Goal: Task Accomplishment & Management: Complete application form

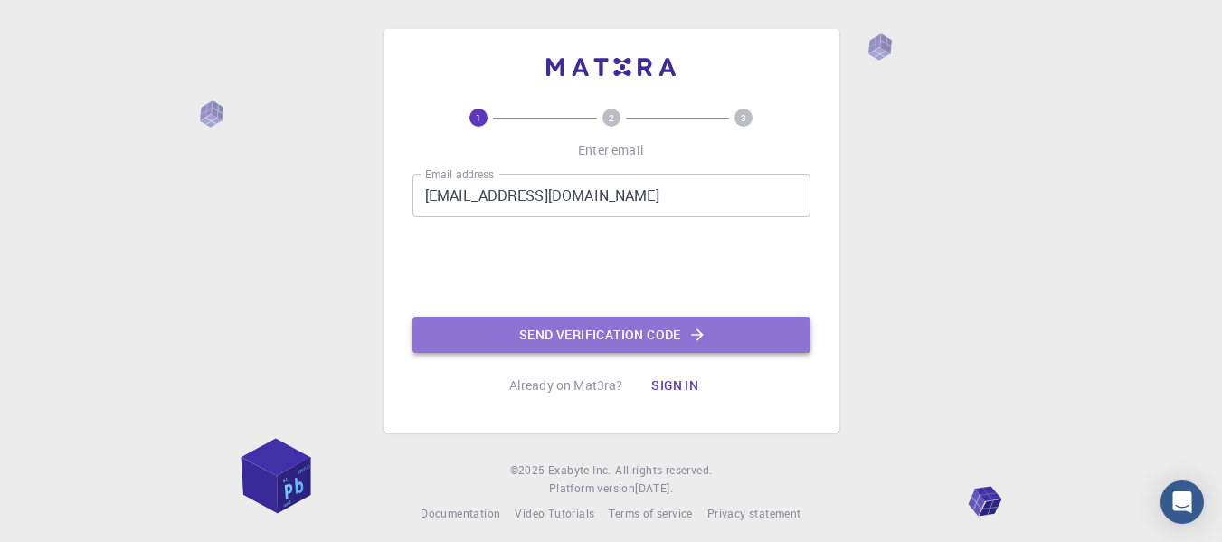
click at [584, 344] on button "Send verification code" at bounding box center [612, 335] width 398 height 36
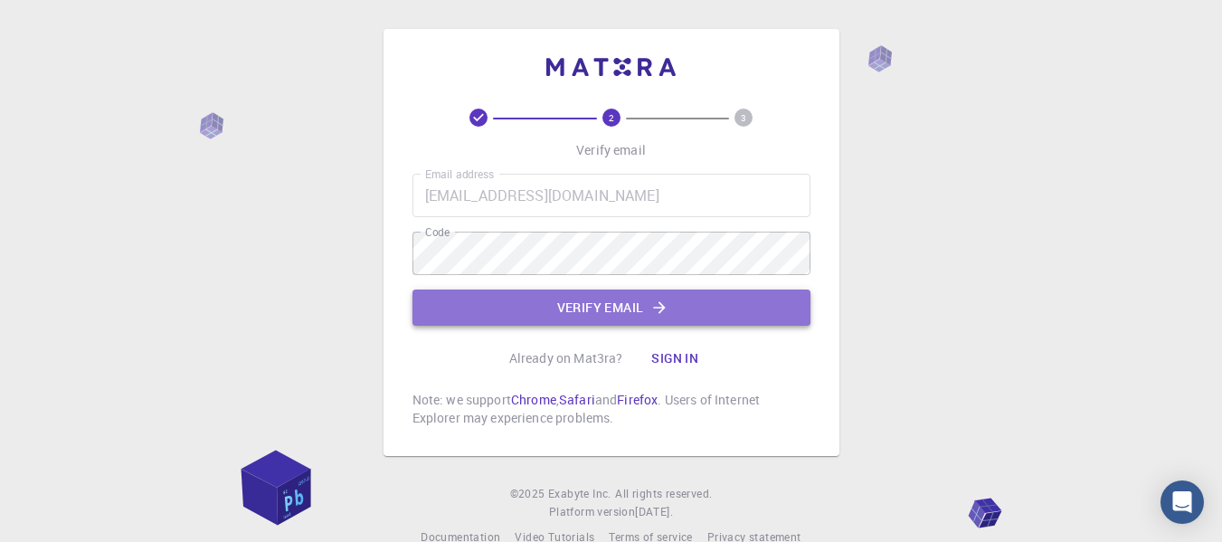
click at [527, 298] on button "Verify email" at bounding box center [612, 308] width 398 height 36
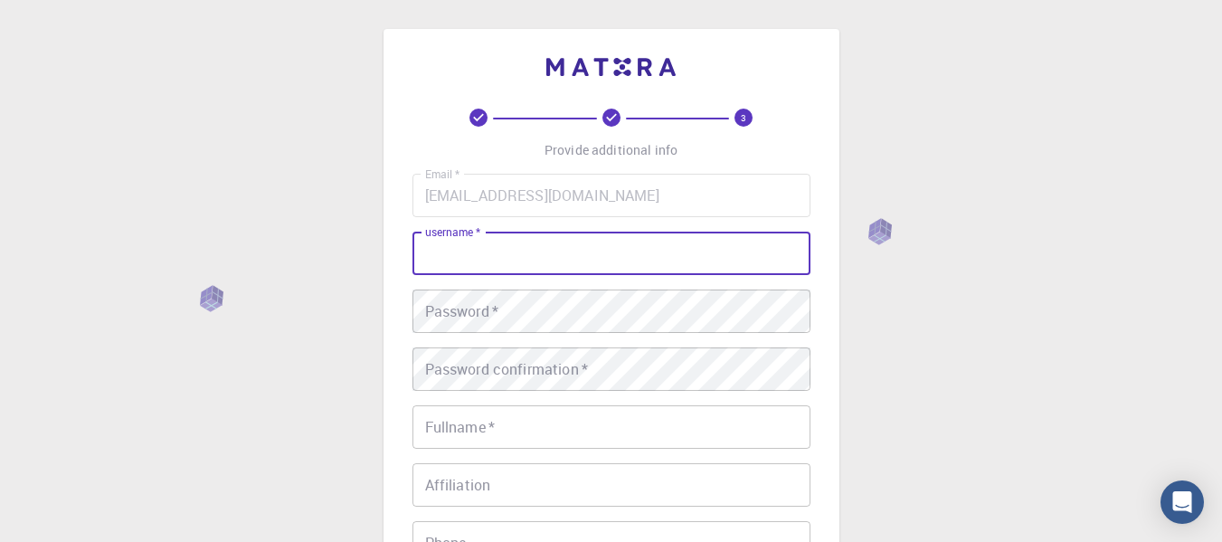
click at [501, 254] on input "username   *" at bounding box center [612, 253] width 398 height 43
type input "ARV8293"
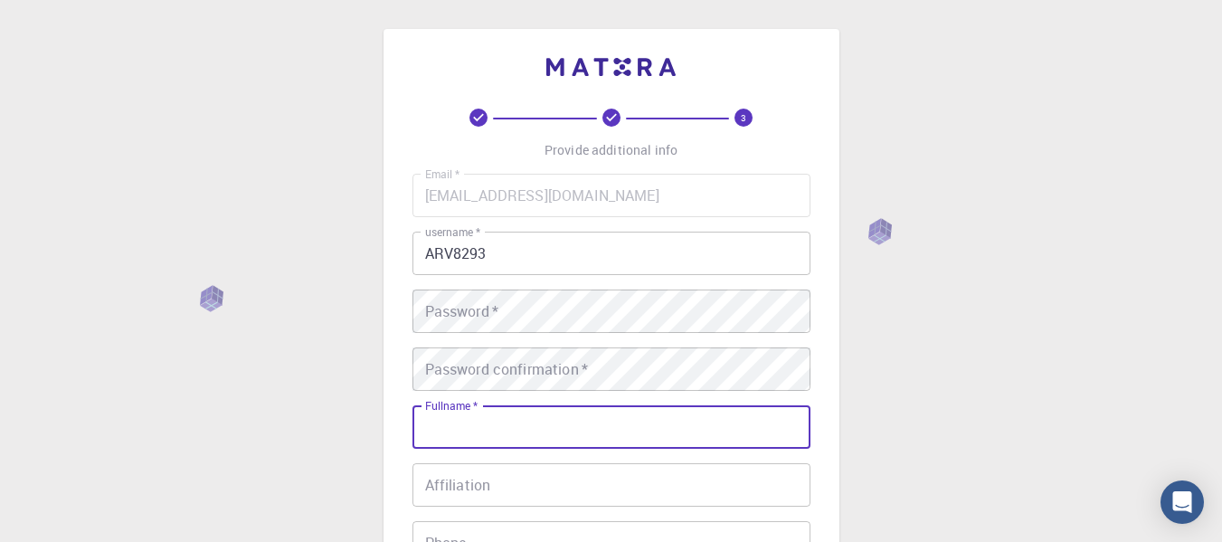
click at [459, 428] on input "Fullname   *" at bounding box center [612, 426] width 398 height 43
click at [479, 423] on input "Fullname   *" at bounding box center [612, 426] width 398 height 43
type input "ARVIND"
click at [451, 489] on input "Affiliation" at bounding box center [612, 484] width 398 height 43
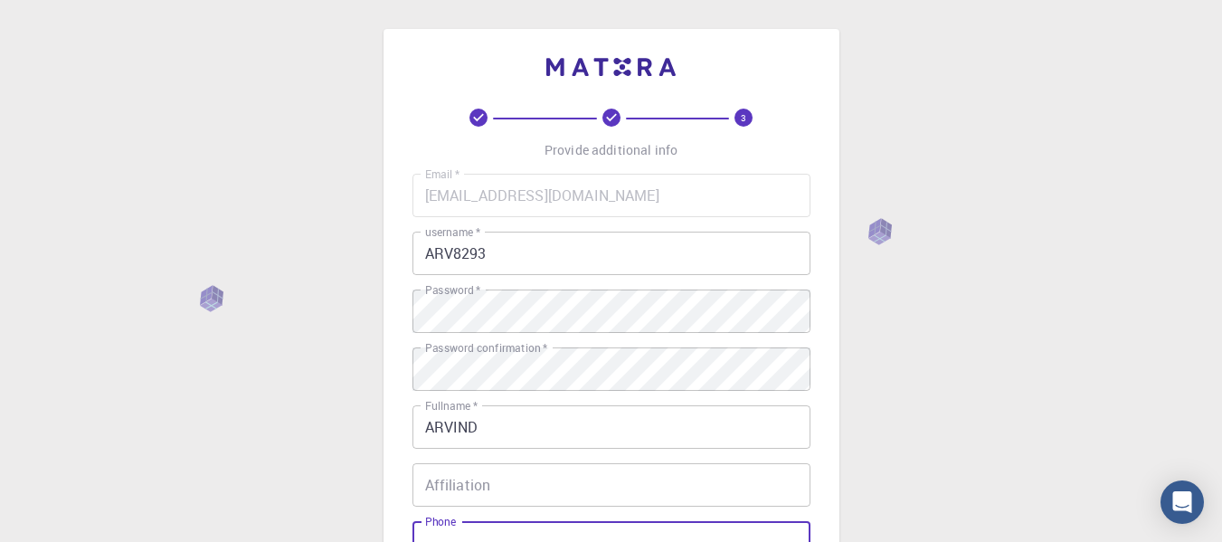
click at [497, 525] on input "Phone" at bounding box center [612, 542] width 398 height 43
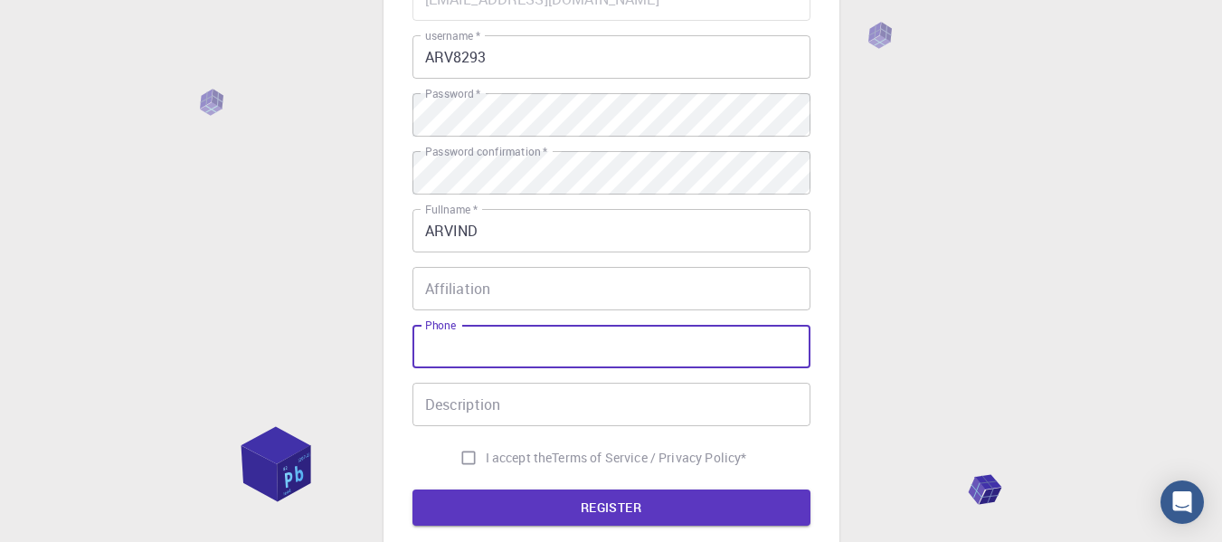
scroll to position [195, 0]
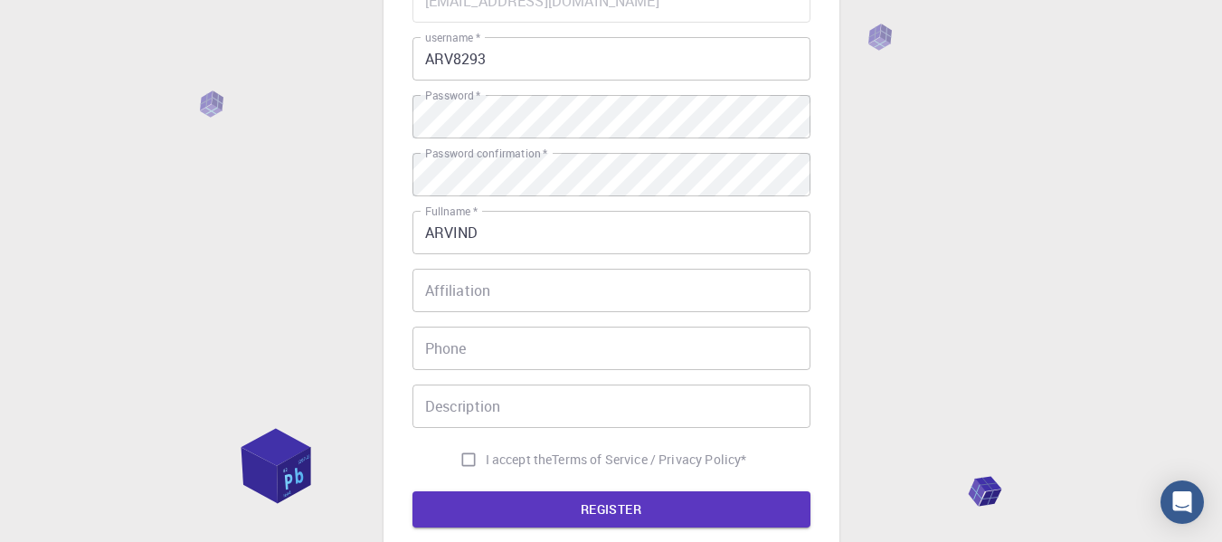
click at [516, 467] on span "I accept the" at bounding box center [519, 460] width 67 height 18
click at [486, 467] on input "I accept the Terms of Service / Privacy Policy *" at bounding box center [468, 459] width 34 height 34
checkbox input "true"
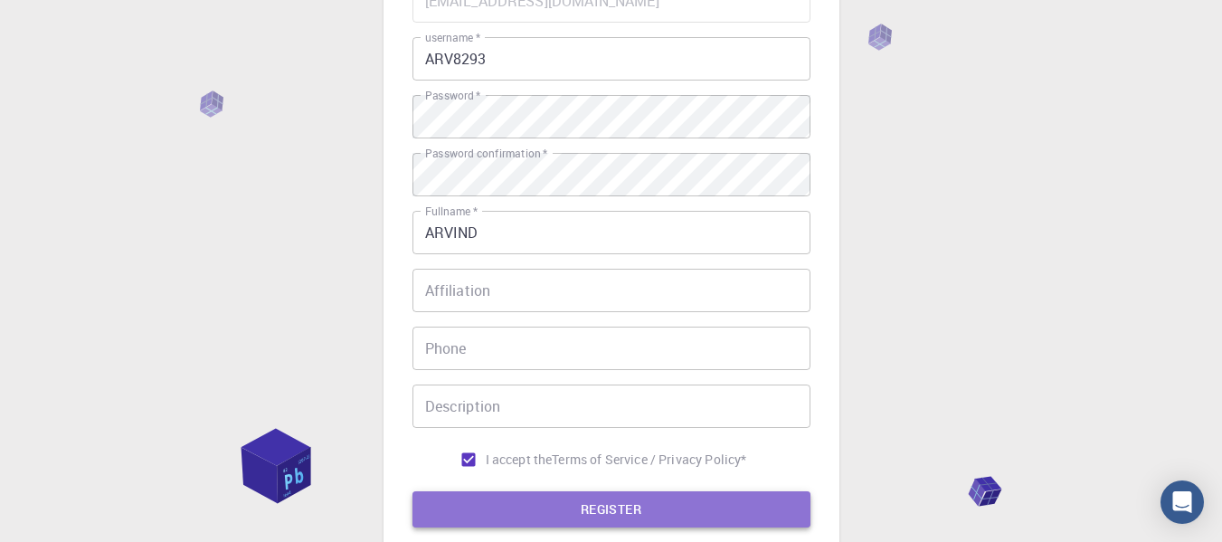
click at [540, 506] on button "REGISTER" at bounding box center [612, 509] width 398 height 36
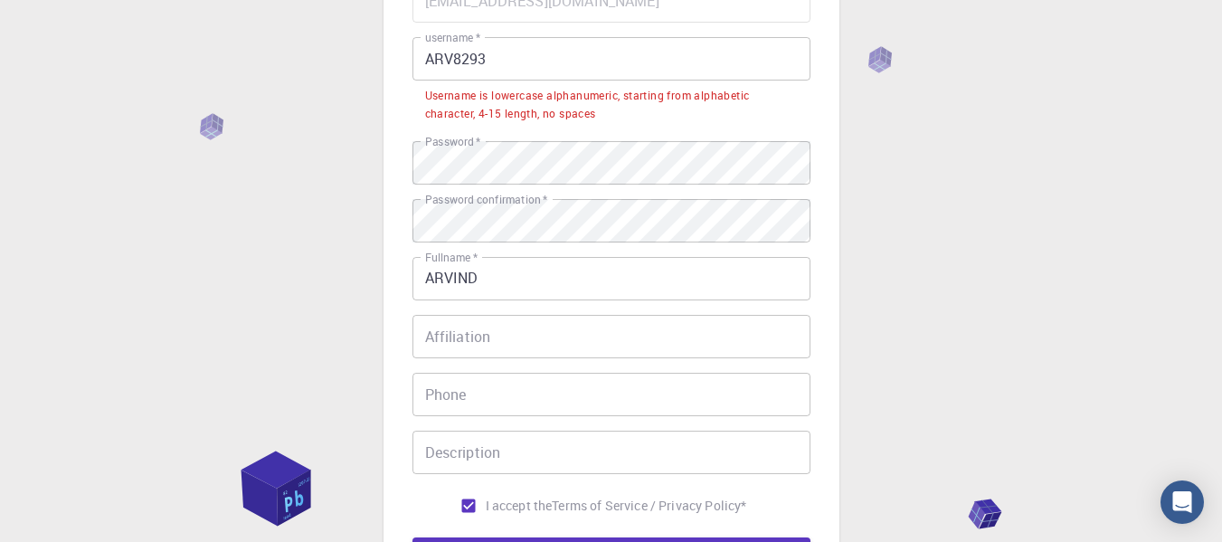
click at [443, 66] on input "ARV8293" at bounding box center [612, 58] width 398 height 43
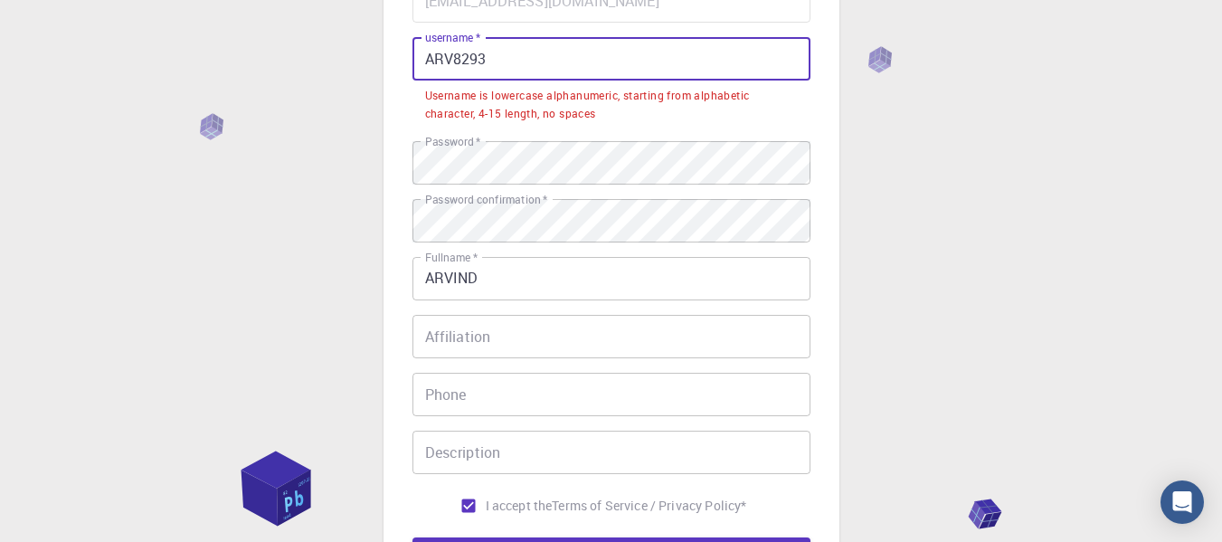
click at [451, 66] on input "ARV8293" at bounding box center [612, 58] width 398 height 43
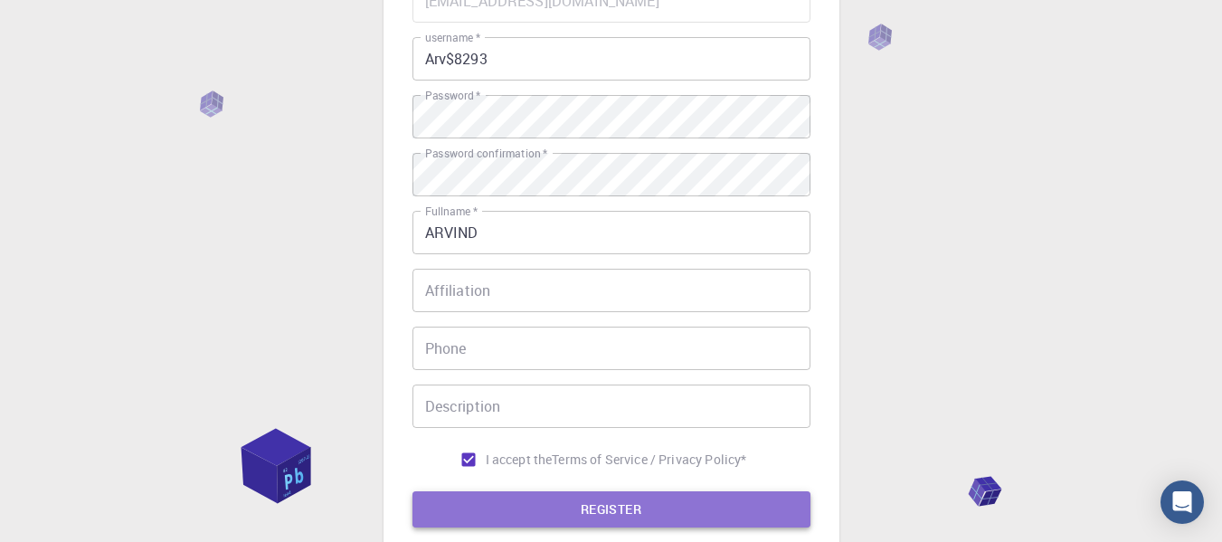
click at [554, 511] on button "REGISTER" at bounding box center [612, 509] width 398 height 36
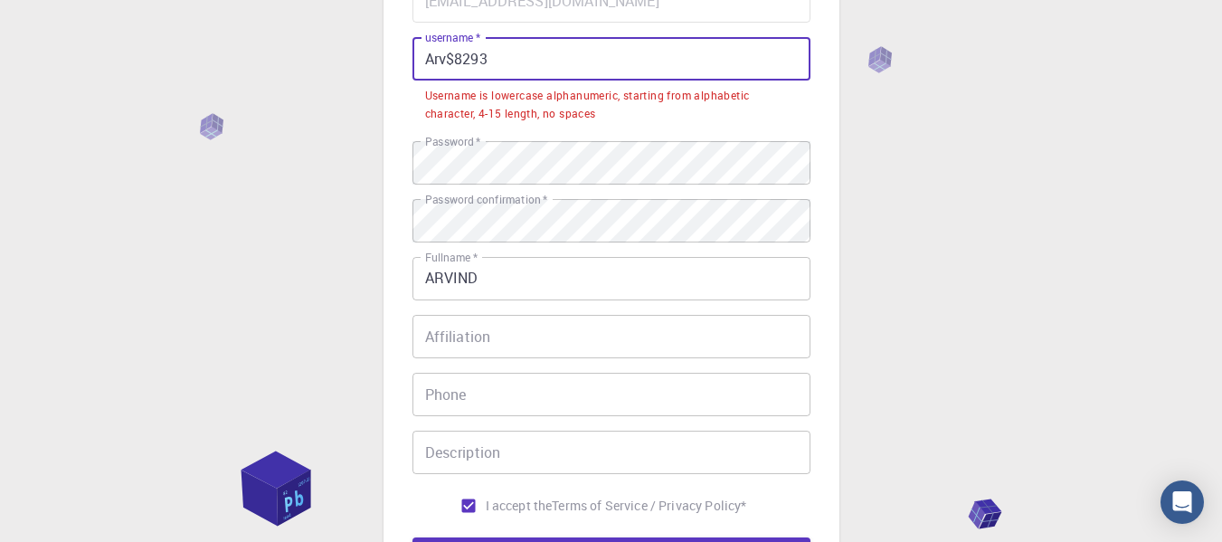
click at [488, 62] on input "Arv$8293" at bounding box center [612, 58] width 398 height 43
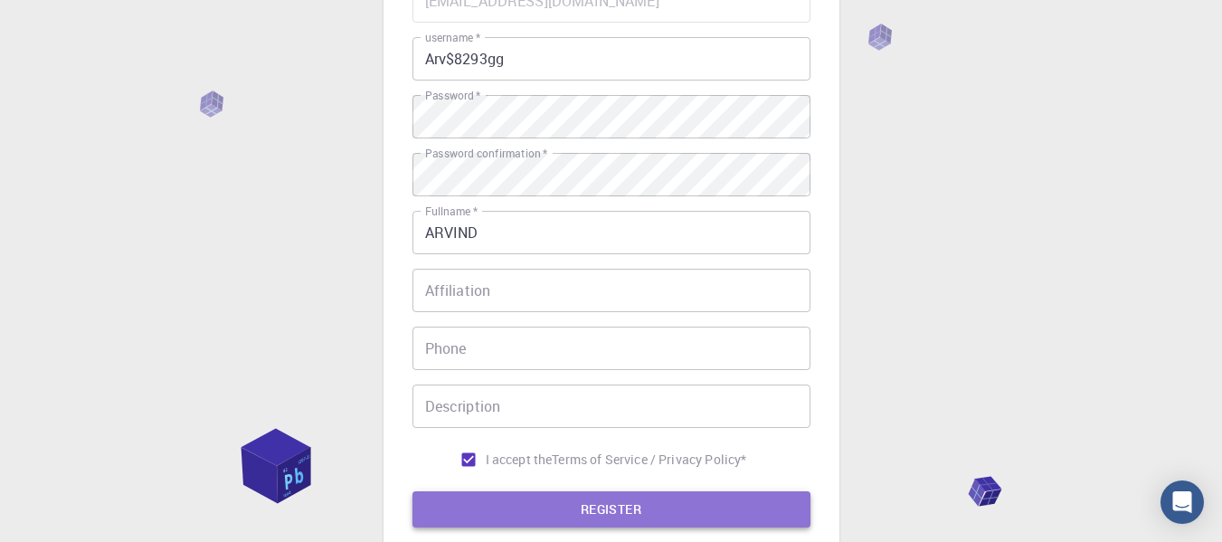
click at [525, 511] on button "REGISTER" at bounding box center [612, 509] width 398 height 36
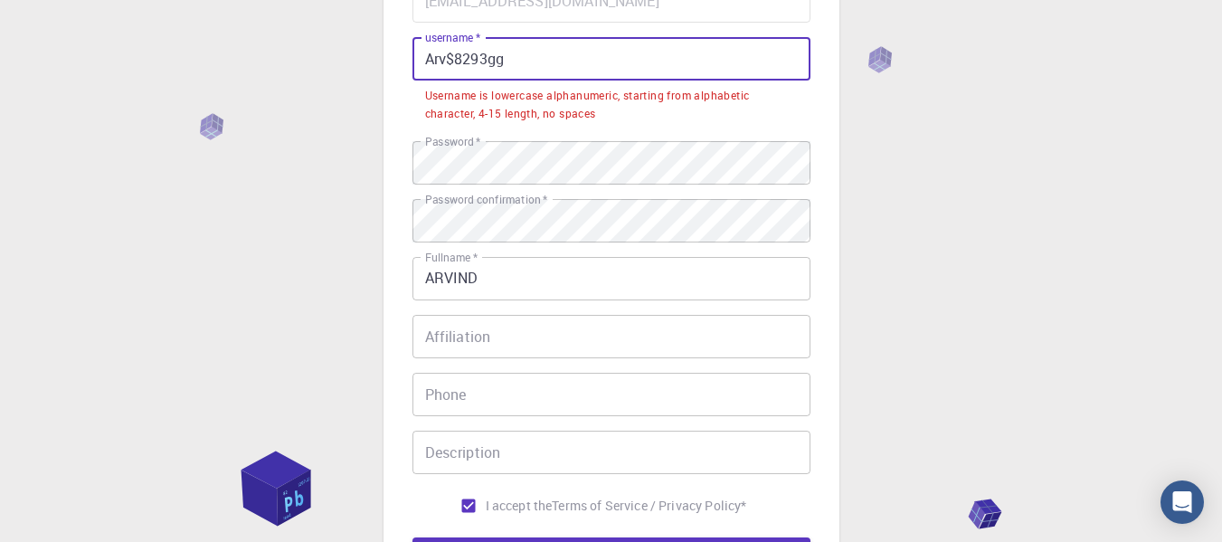
click at [435, 58] on input "Arv$8293gg" at bounding box center [612, 58] width 398 height 43
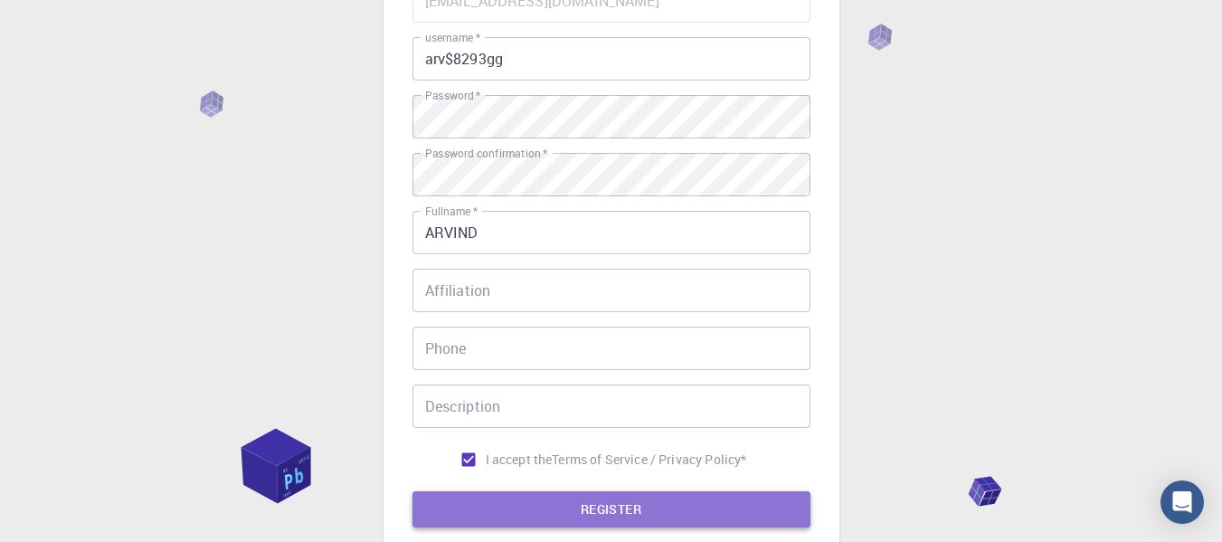
click at [581, 512] on button "REGISTER" at bounding box center [612, 509] width 398 height 36
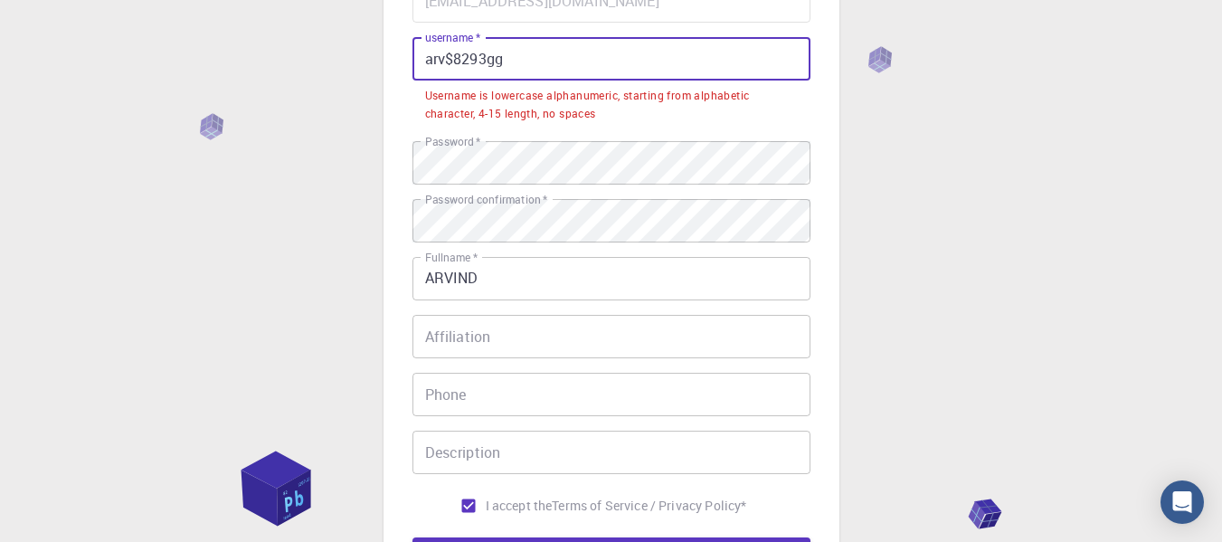
click at [454, 58] on input "arv$8293gg" at bounding box center [612, 58] width 398 height 43
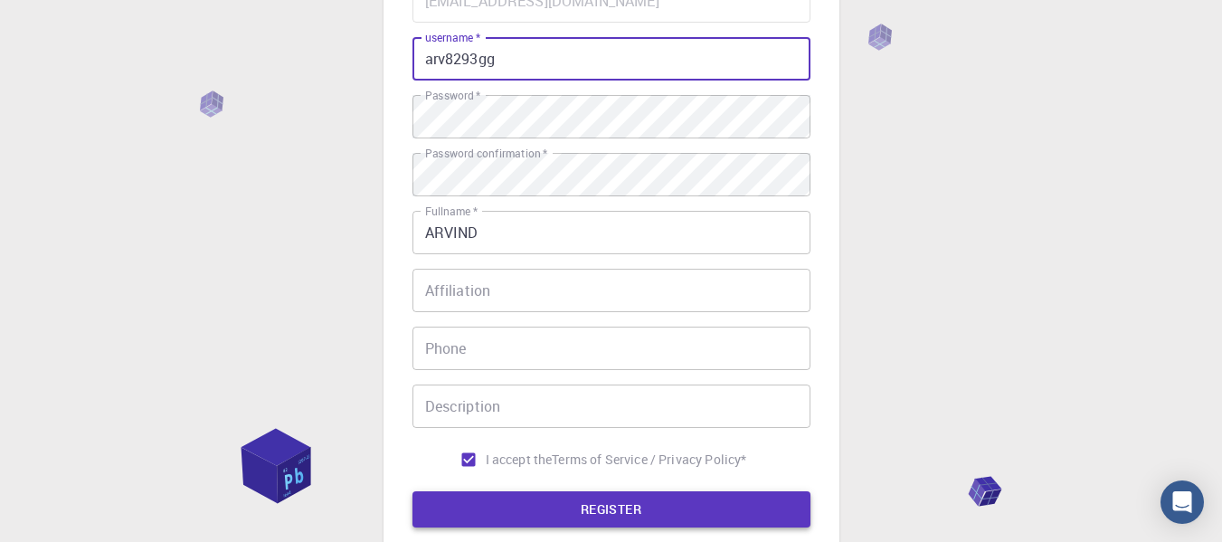
type input "arv8293gg"
click at [552, 512] on button "REGISTER" at bounding box center [612, 509] width 398 height 36
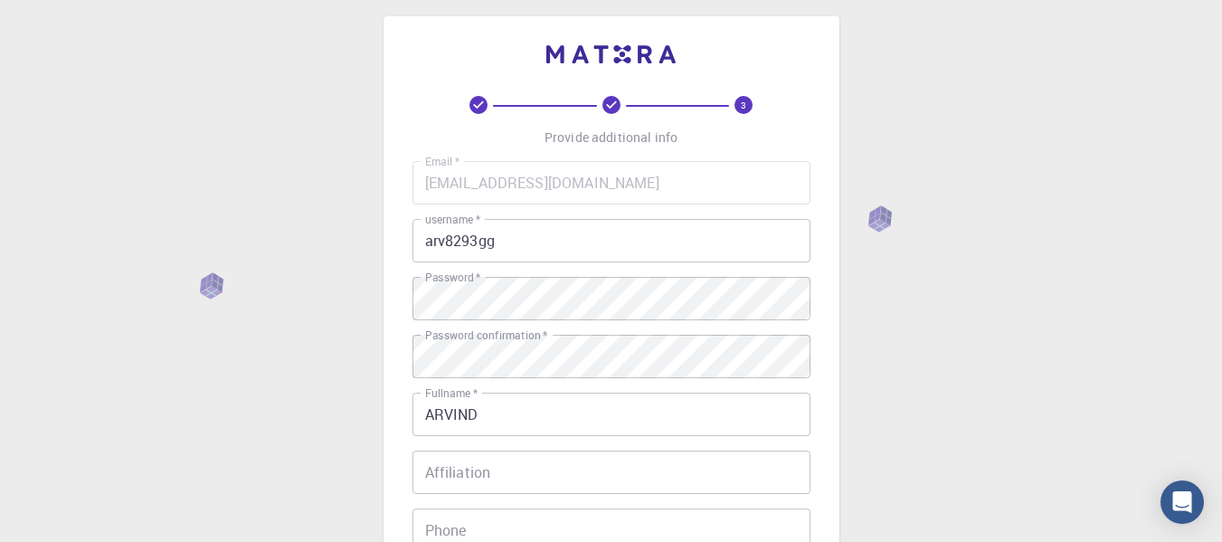
scroll to position [0, 0]
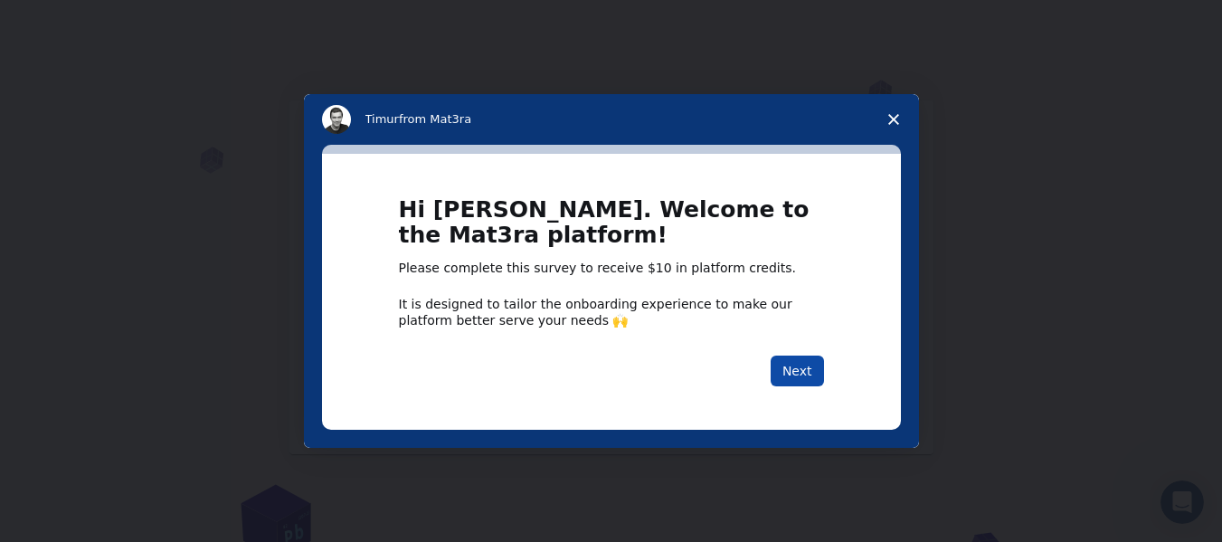
click at [796, 380] on button "Next" at bounding box center [797, 371] width 53 height 31
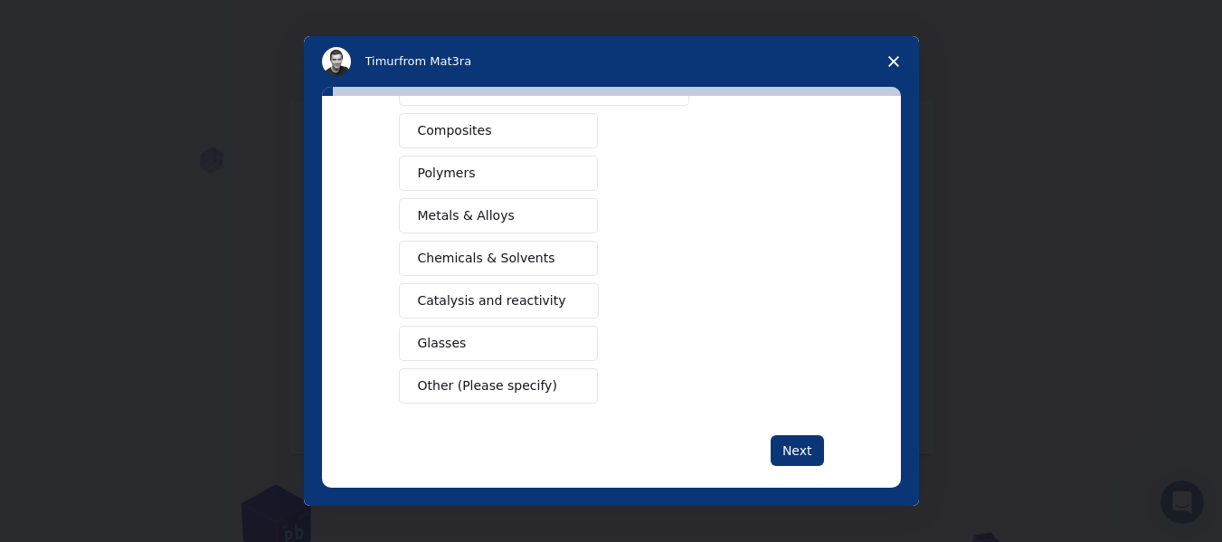
scroll to position [310, 0]
click at [459, 373] on button "Other (Please specify)" at bounding box center [498, 384] width 199 height 35
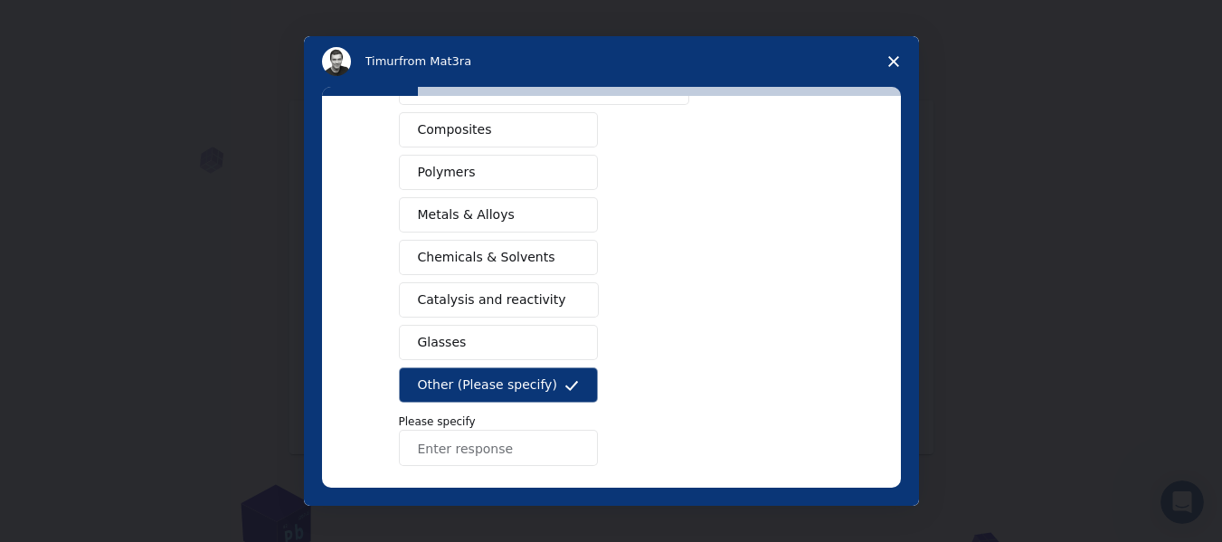
click at [477, 450] on input "Enter response" at bounding box center [498, 448] width 199 height 36
type input "civil"
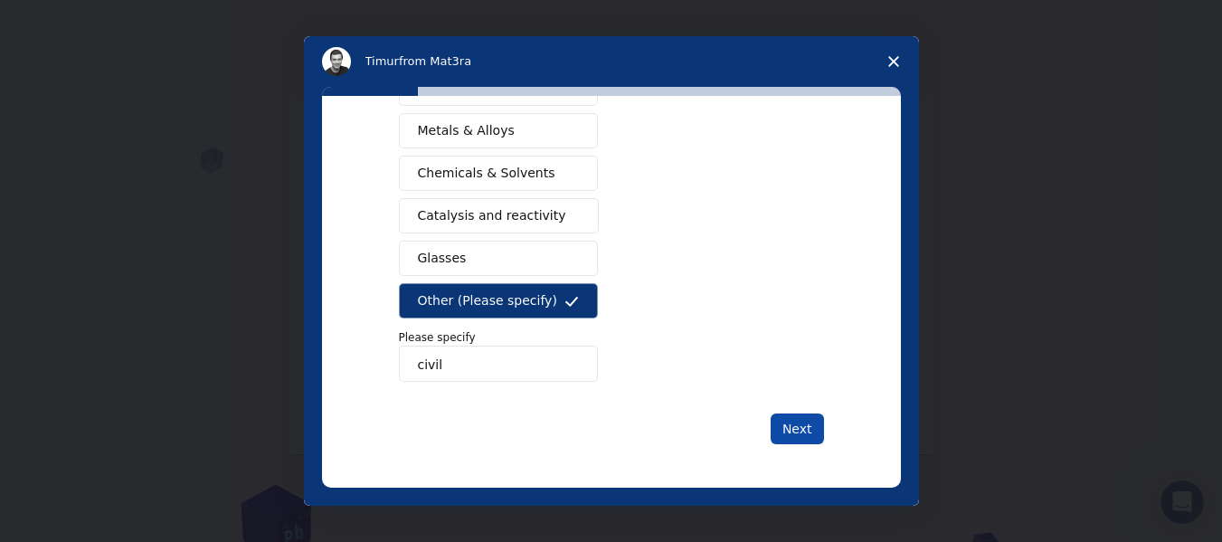
click at [796, 426] on button "Next" at bounding box center [797, 428] width 53 height 31
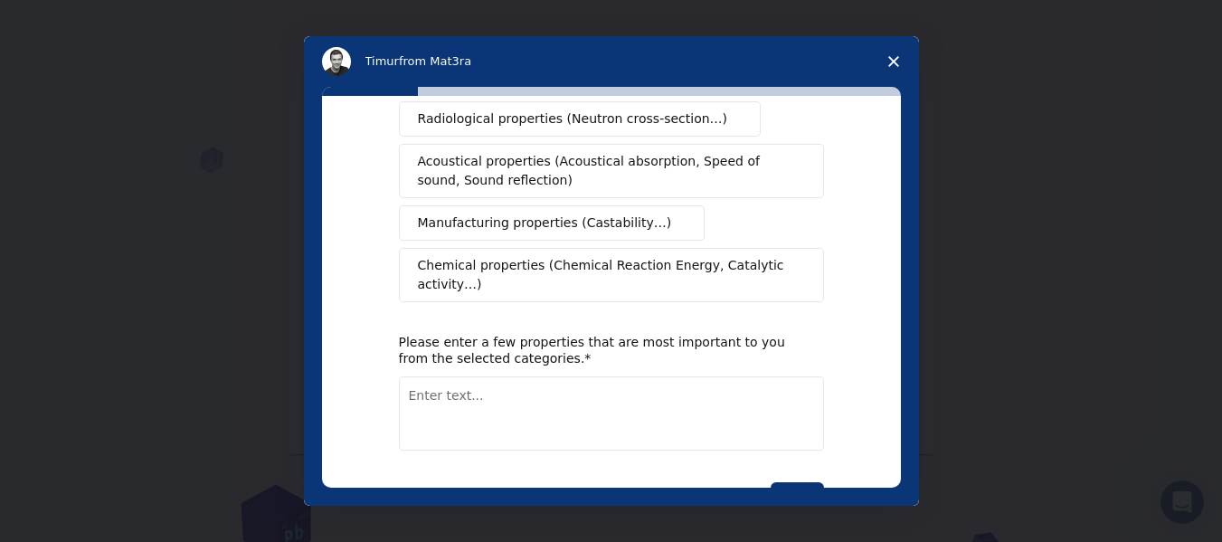
scroll to position [0, 0]
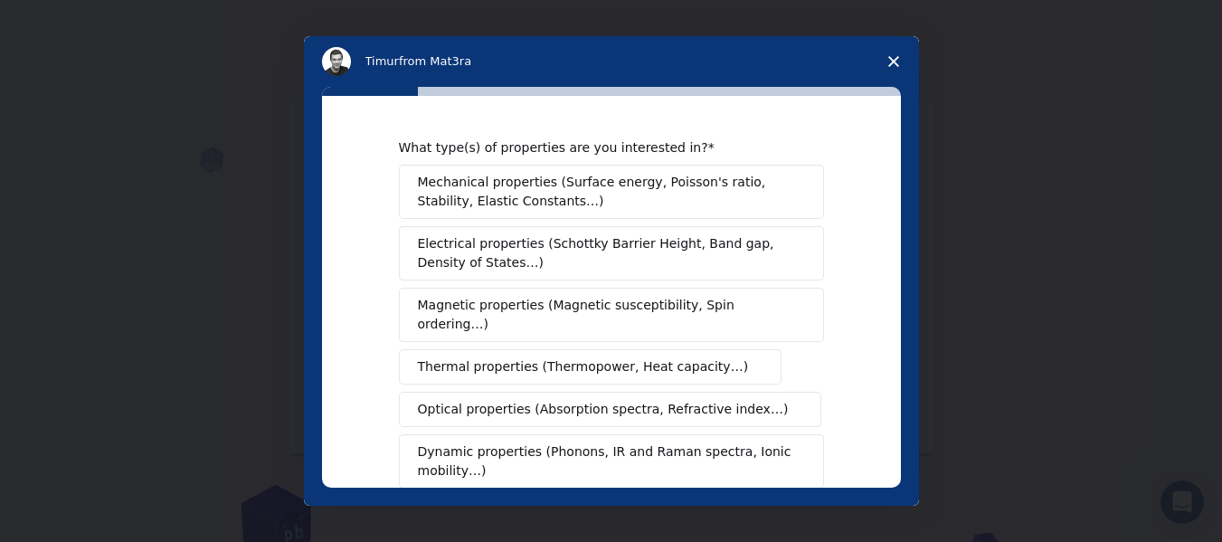
click at [801, 434] on button "Dynamic properties (Phonons, IR and Raman spectra, Ionic mobility…)" at bounding box center [611, 461] width 425 height 54
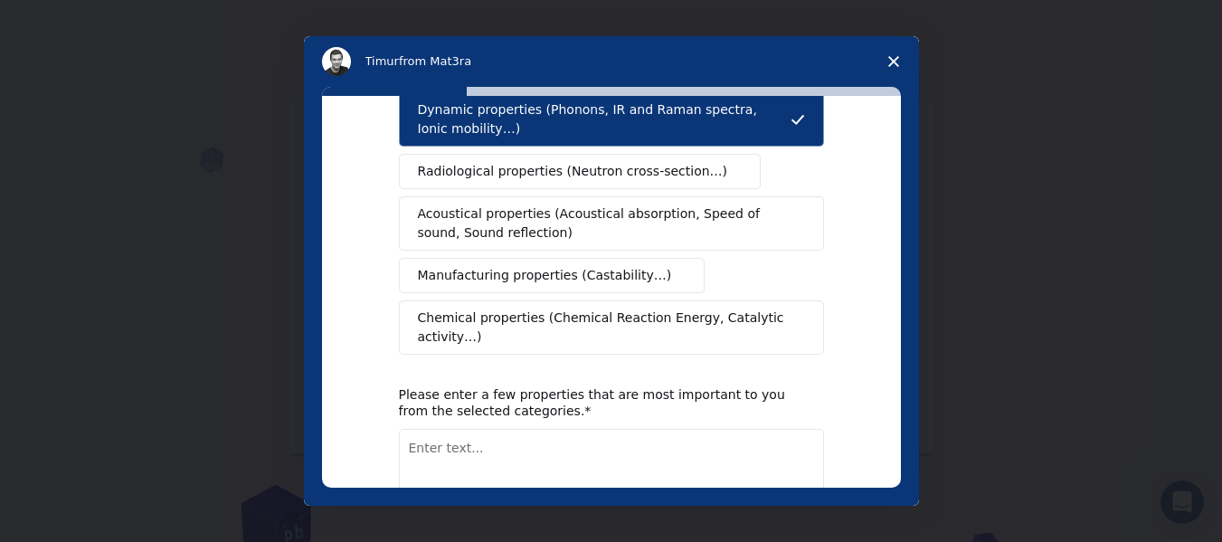
scroll to position [354, 0]
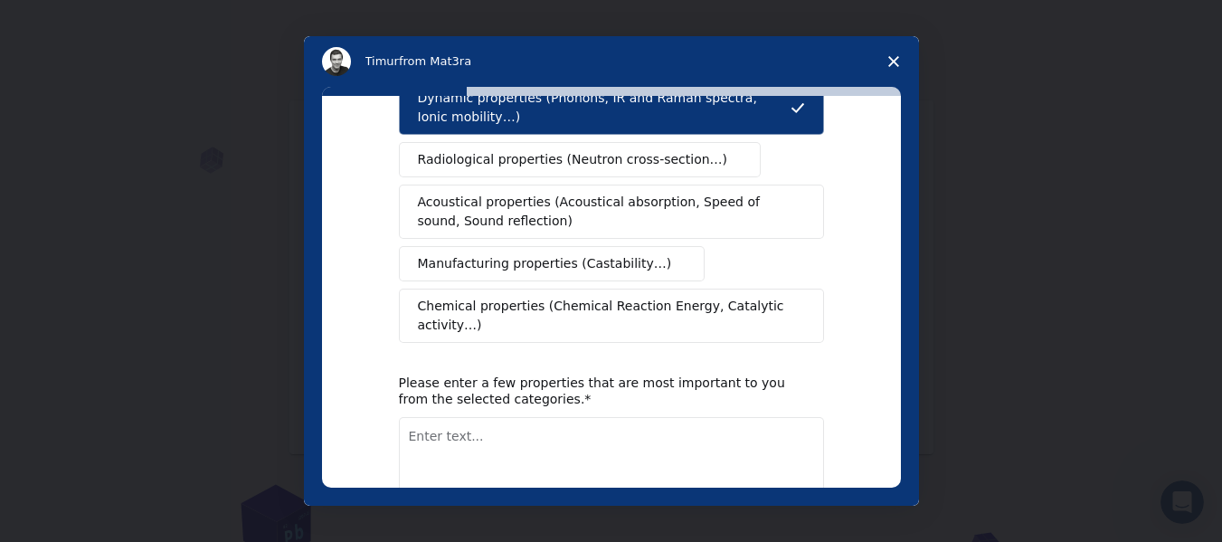
click at [526, 254] on span "Manufacturing properties (Castability…)" at bounding box center [545, 263] width 254 height 19
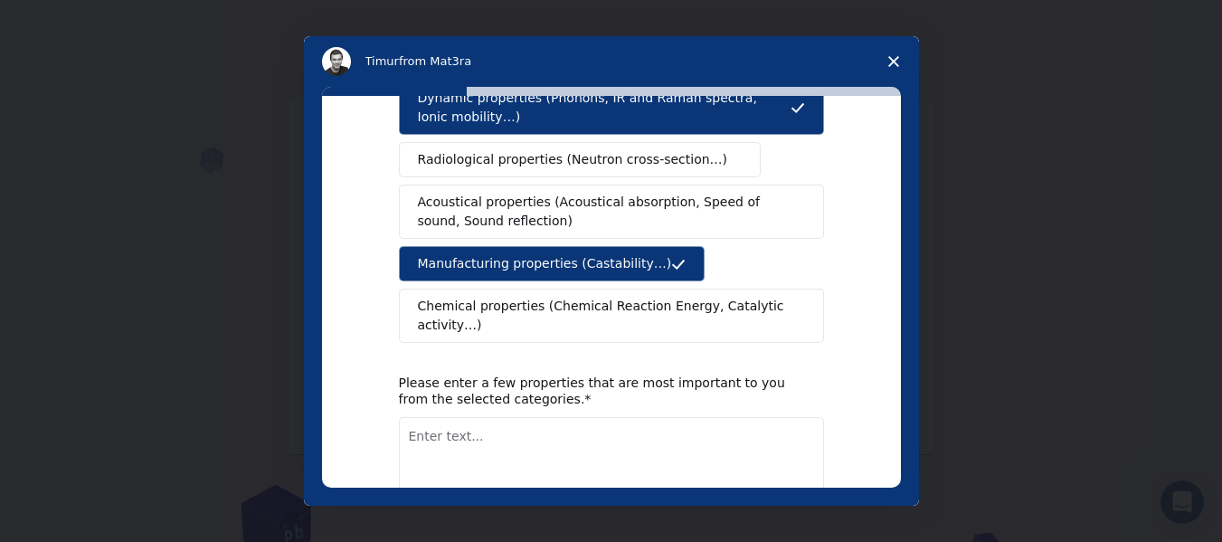
scroll to position [425, 0]
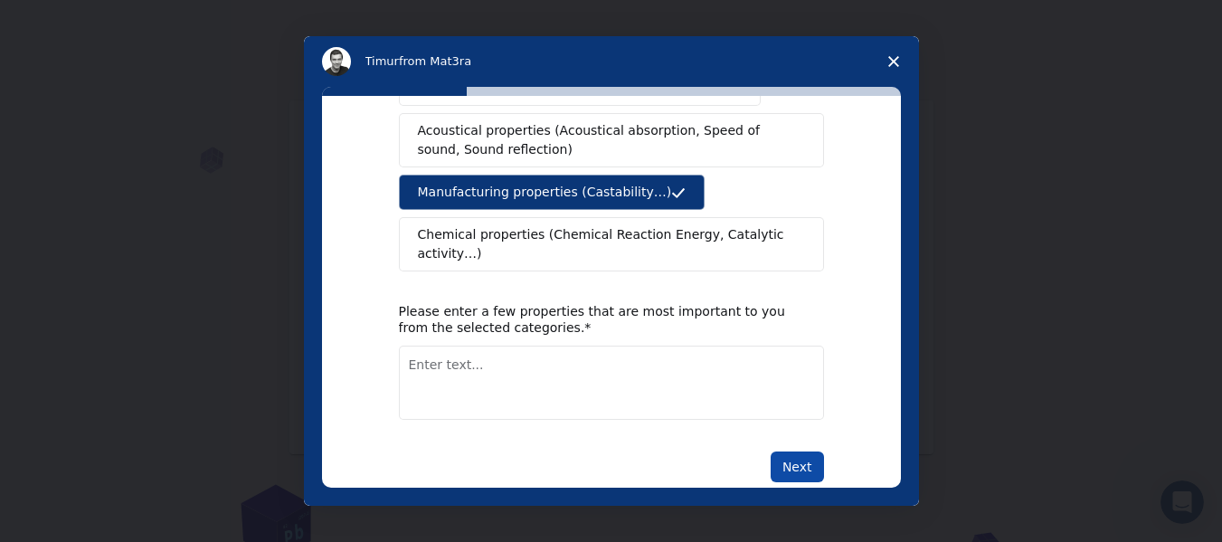
click at [801, 451] on button "Next" at bounding box center [797, 466] width 53 height 31
click at [561, 375] on textarea "Enter text..." at bounding box center [611, 383] width 425 height 74
type textarea "n nn"
click at [781, 451] on button "Next" at bounding box center [797, 466] width 53 height 31
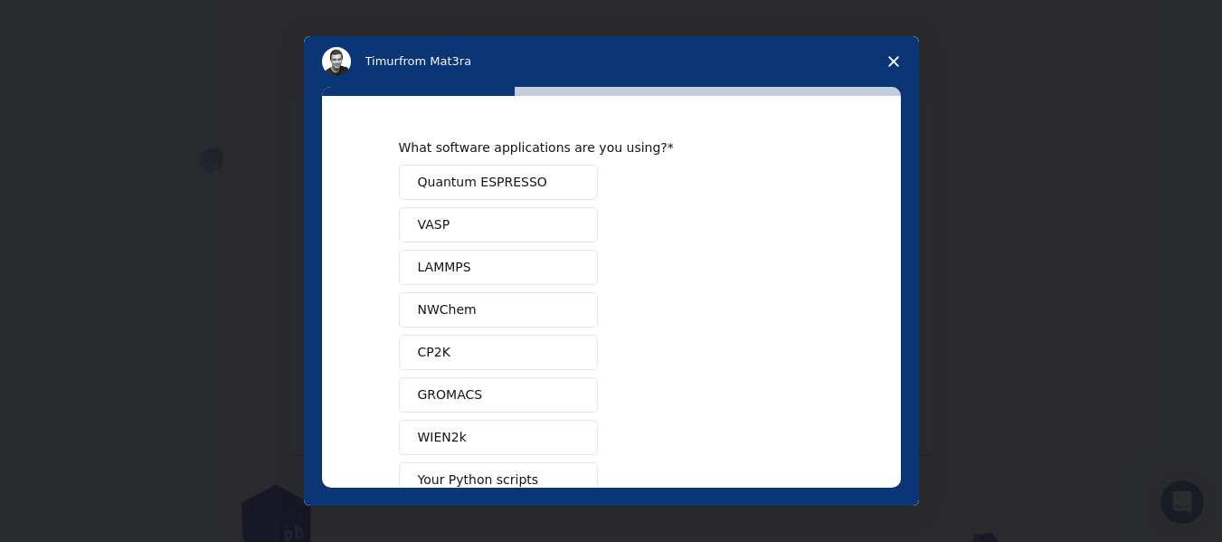
click at [515, 433] on button "WIEN2k" at bounding box center [498, 437] width 199 height 35
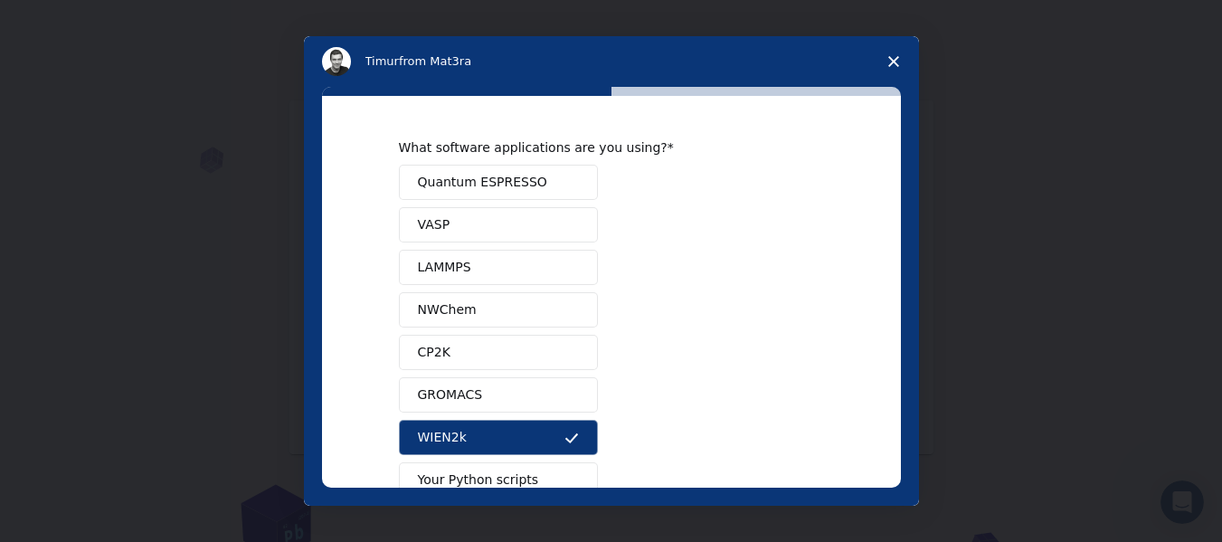
scroll to position [201, 0]
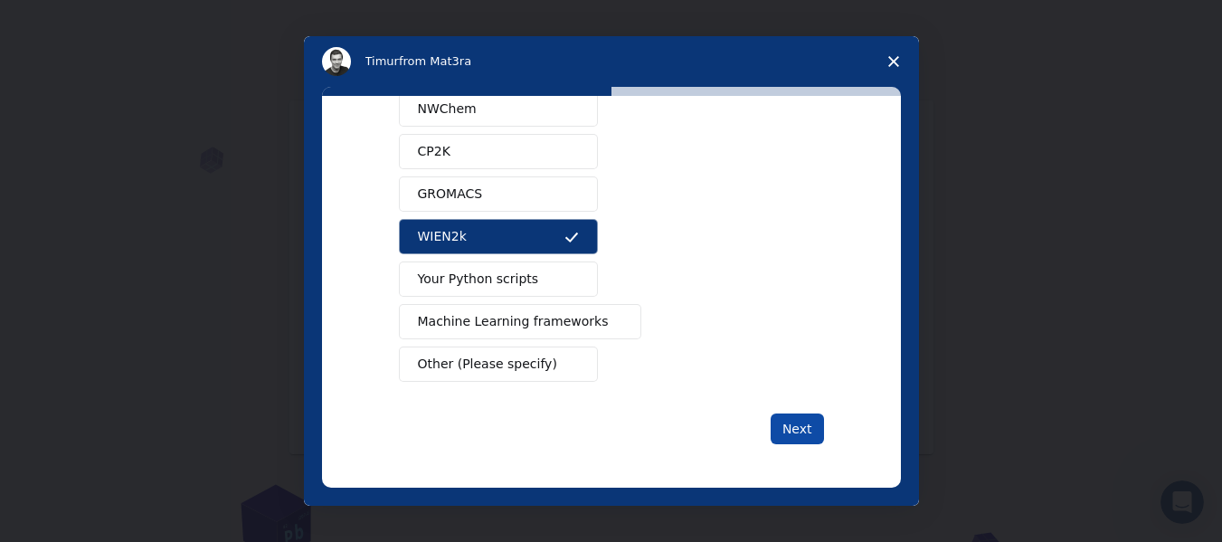
click at [801, 435] on button "Next" at bounding box center [797, 428] width 53 height 31
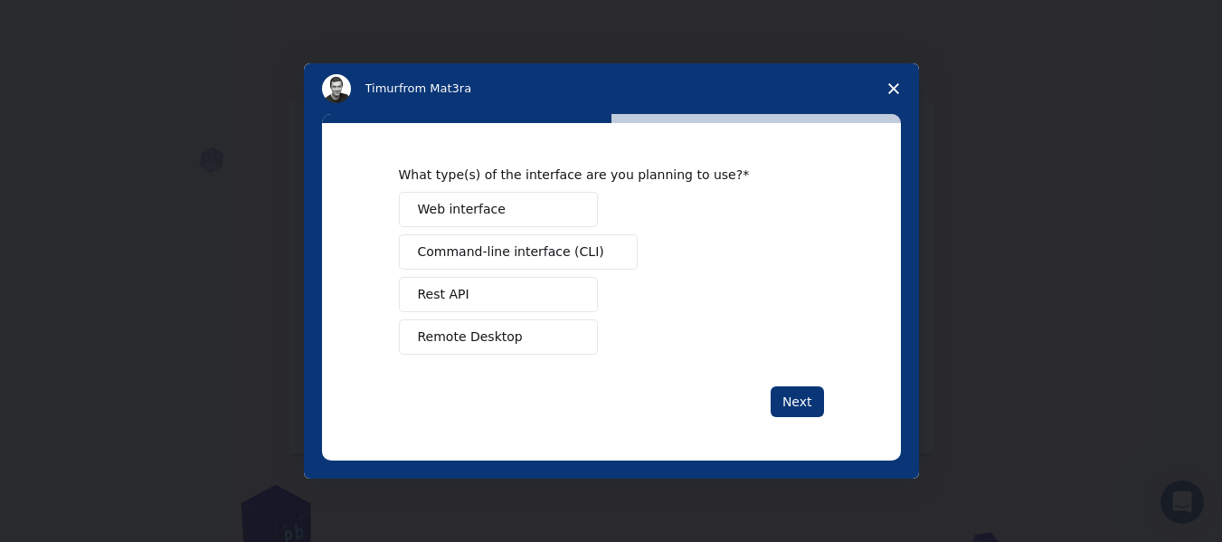
scroll to position [0, 0]
click at [794, 432] on div "What type(s) of the interface are you planning to use? Web interface Command-li…" at bounding box center [611, 291] width 579 height 337
click at [537, 294] on button "Rest API" at bounding box center [498, 294] width 199 height 35
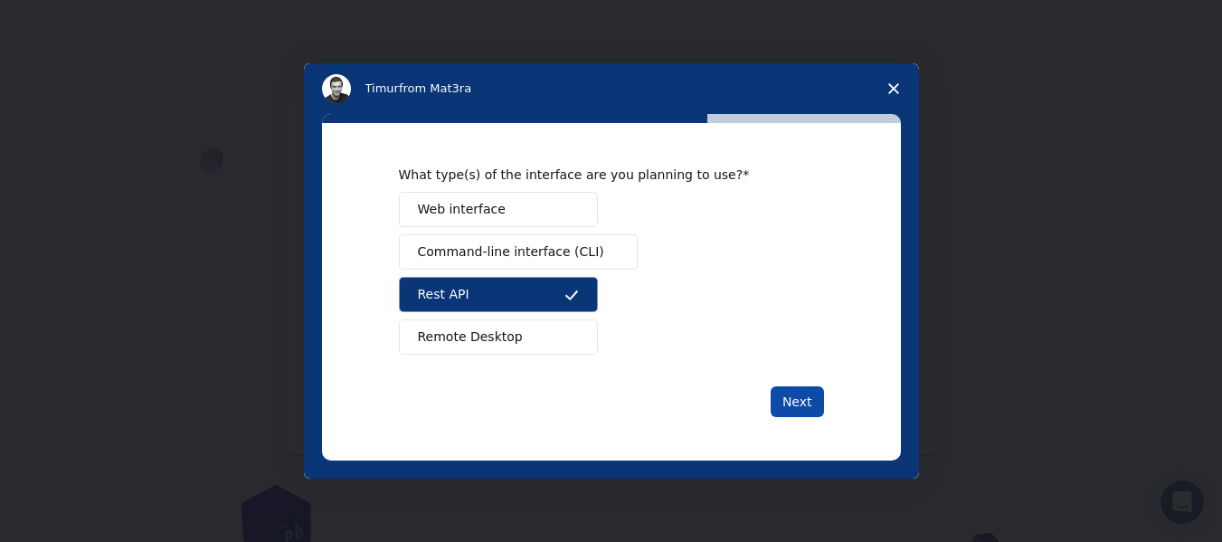
click at [791, 404] on button "Next" at bounding box center [797, 401] width 53 height 31
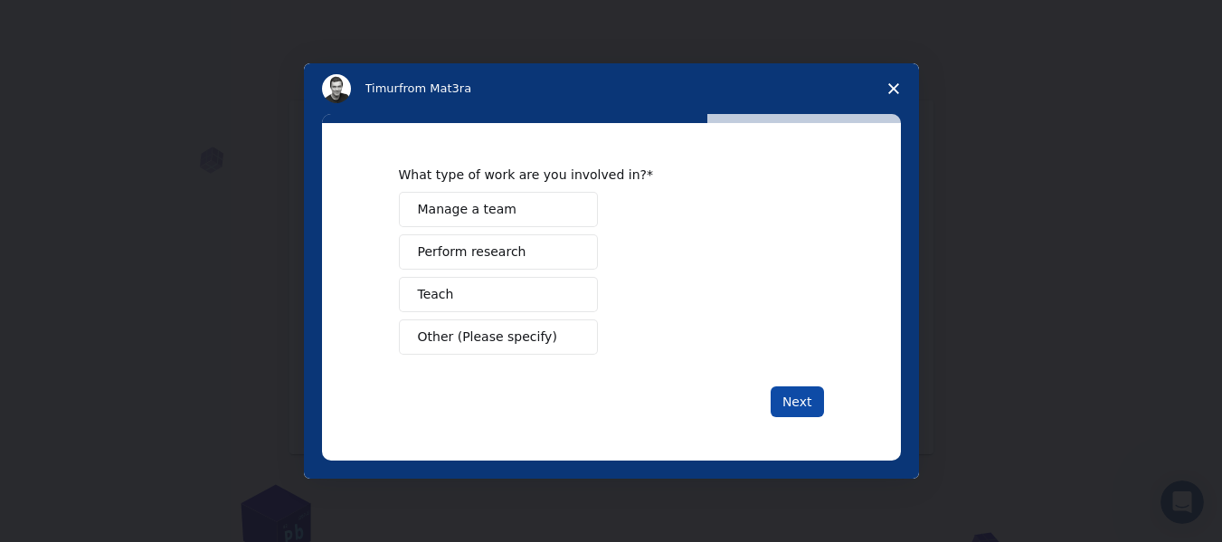
click at [796, 412] on button "Next" at bounding box center [797, 401] width 53 height 31
click at [523, 229] on div "Manage a team Perform research Teach Other (Please specify)" at bounding box center [611, 273] width 425 height 163
click at [813, 396] on button "Next" at bounding box center [797, 401] width 53 height 31
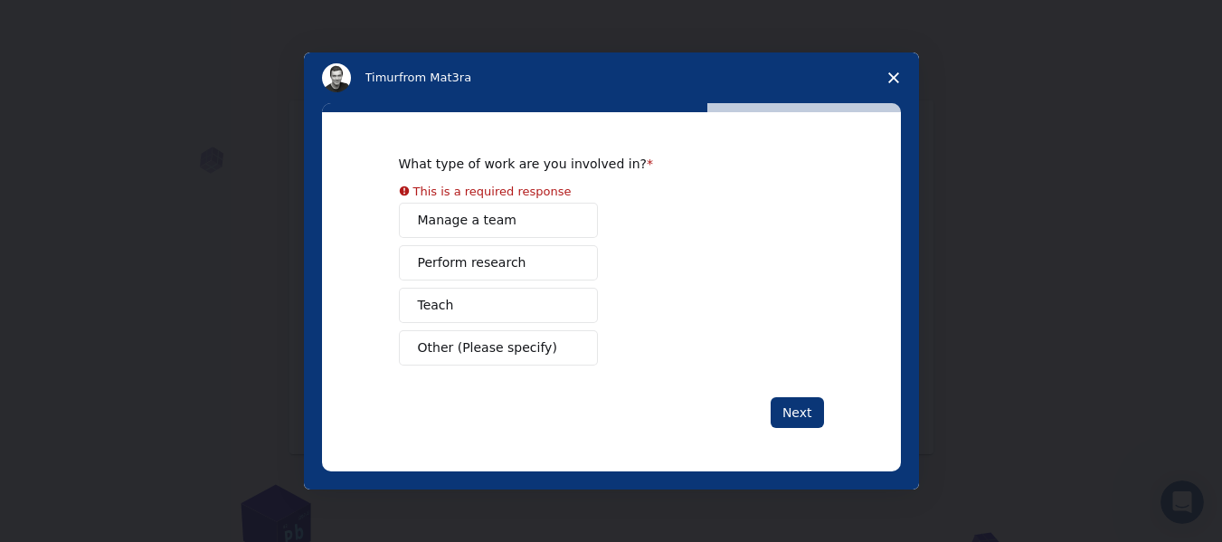
click at [503, 212] on span "Manage a team" at bounding box center [467, 220] width 99 height 19
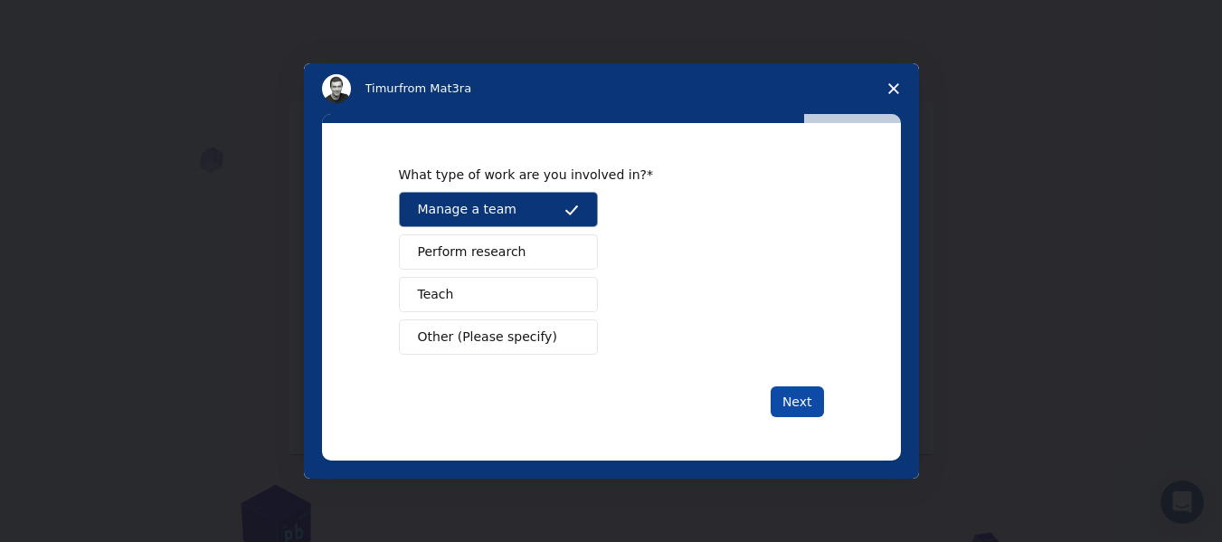
click at [800, 405] on button "Next" at bounding box center [797, 401] width 53 height 31
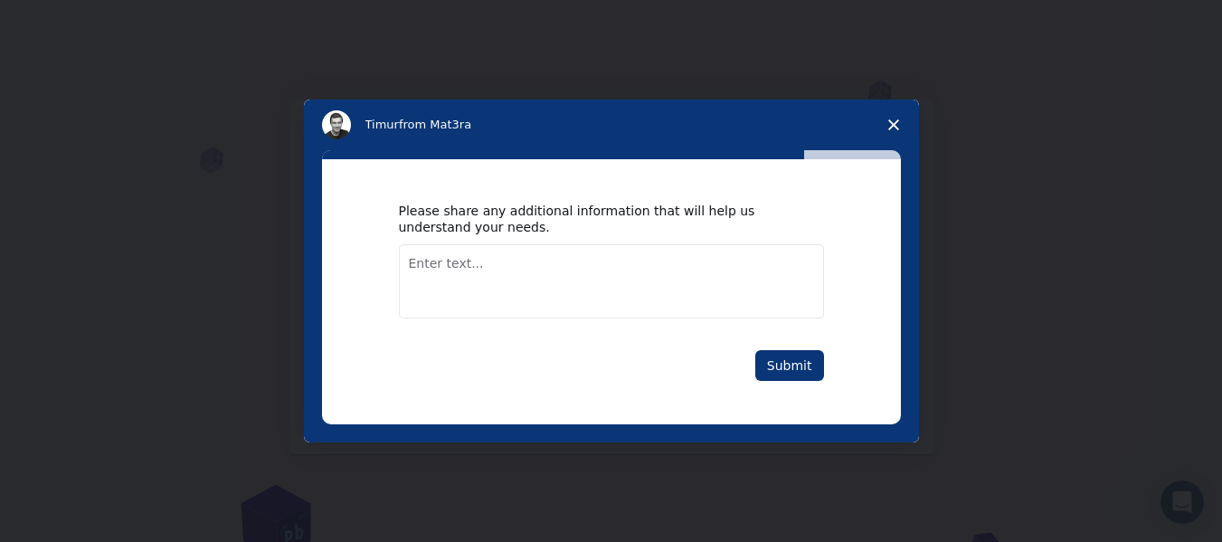
click at [511, 266] on textarea "Enter text..." at bounding box center [611, 281] width 425 height 74
type textarea "nmm"
click at [782, 358] on button "Submit" at bounding box center [789, 365] width 69 height 31
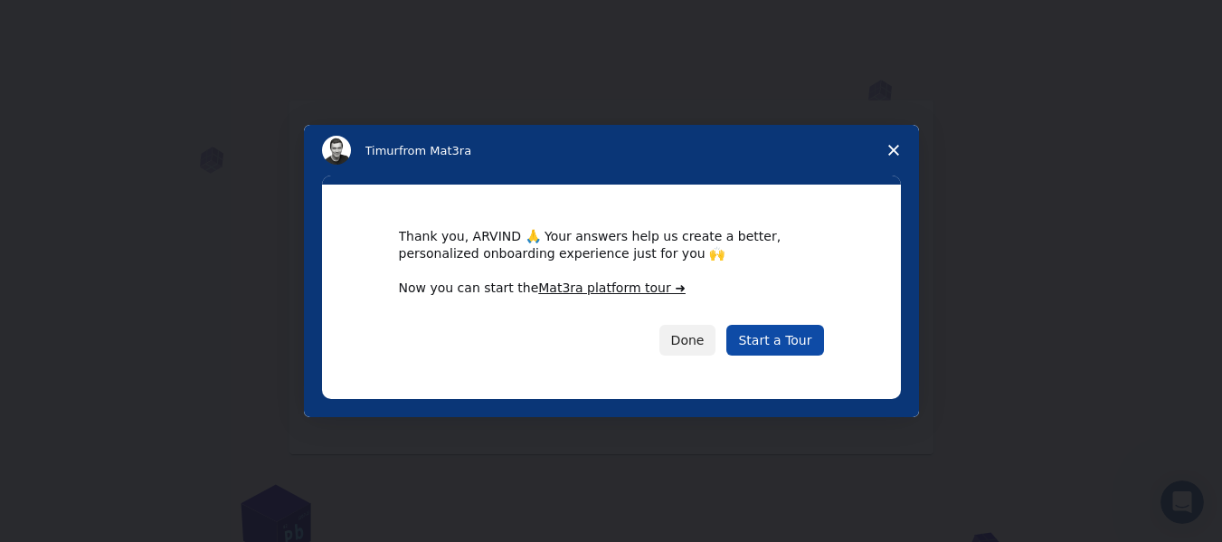
click at [792, 338] on link "Start a Tour" at bounding box center [775, 340] width 97 height 31
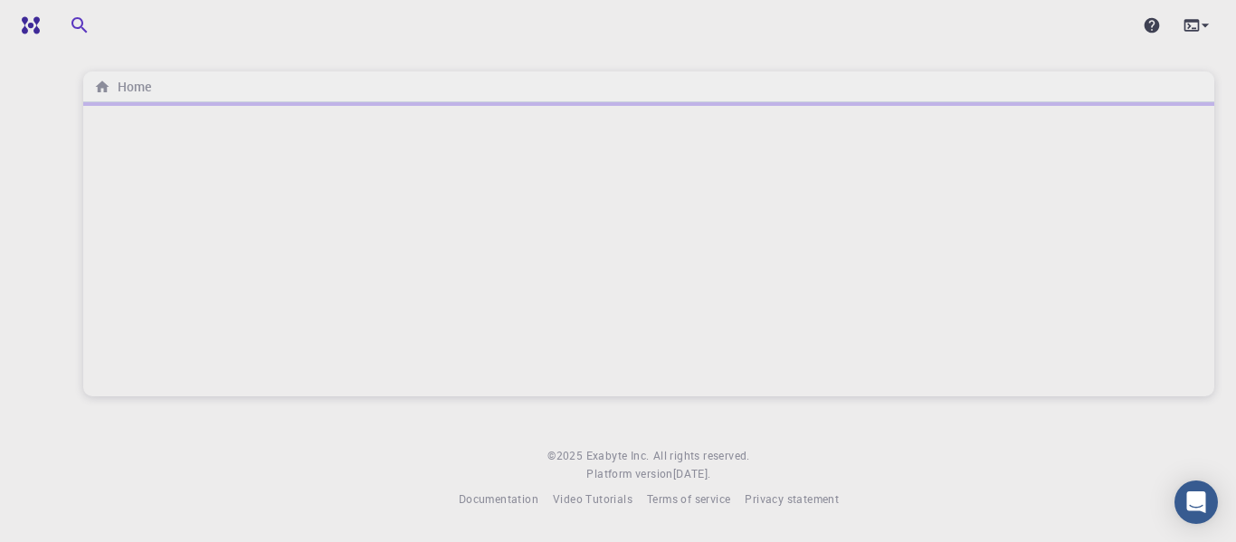
click at [443, 346] on div at bounding box center [648, 249] width 1131 height 294
click at [76, 21] on icon "button" at bounding box center [80, 25] width 22 height 22
